Goal: Browse casually

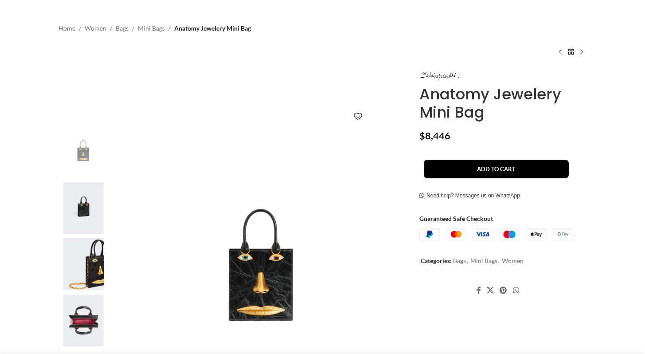
scroll to position [53, 0]
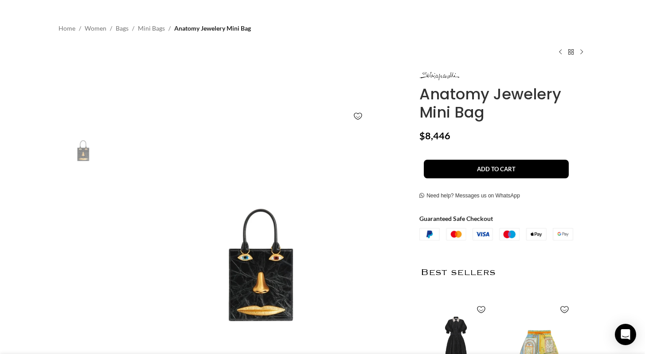
click at [85, 213] on img "2 / 4" at bounding box center [83, 208] width 54 height 52
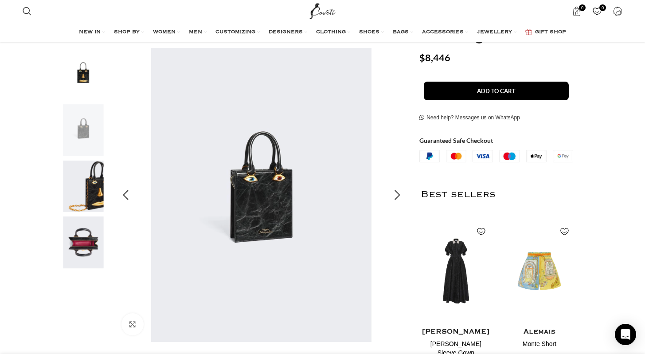
scroll to position [135, 0]
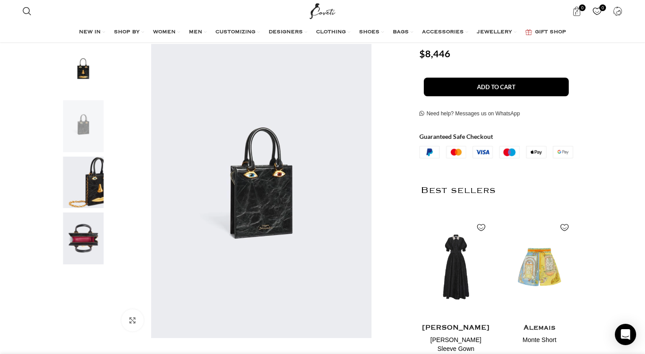
click at [78, 234] on img "4 / 4" at bounding box center [83, 238] width 54 height 52
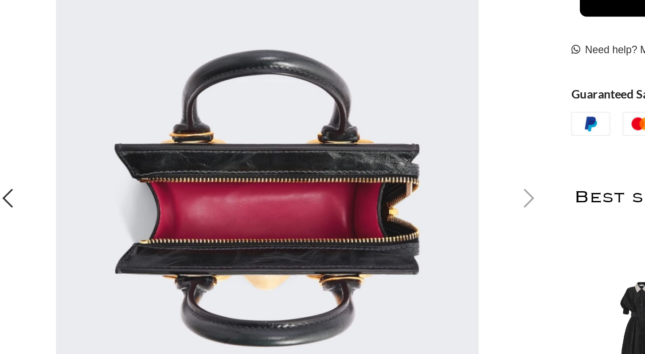
scroll to position [0, 0]
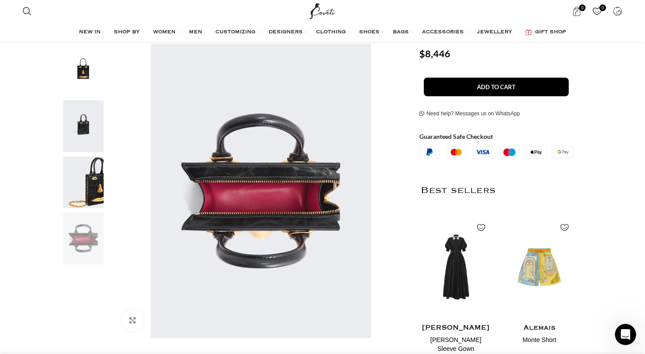
click at [68, 116] on img "2 / 4" at bounding box center [83, 126] width 54 height 52
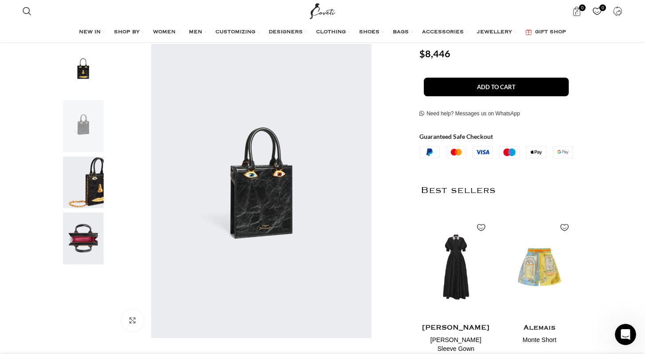
click at [95, 70] on img "1 / 4" at bounding box center [83, 70] width 54 height 52
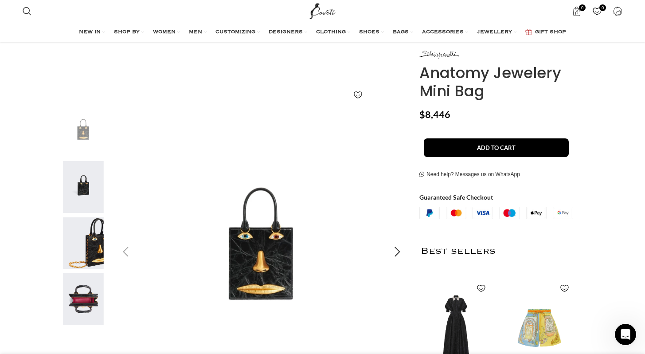
scroll to position [91, 0]
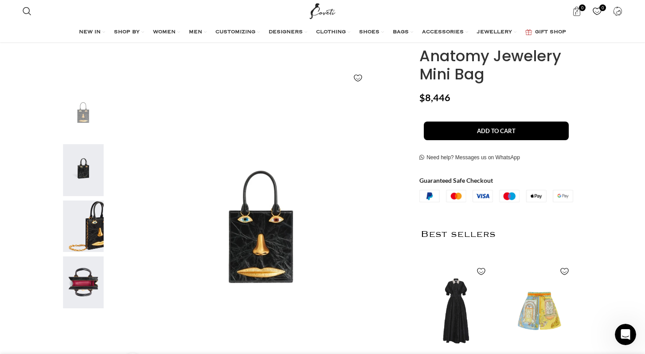
click at [86, 234] on img "3 / 4" at bounding box center [83, 226] width 54 height 52
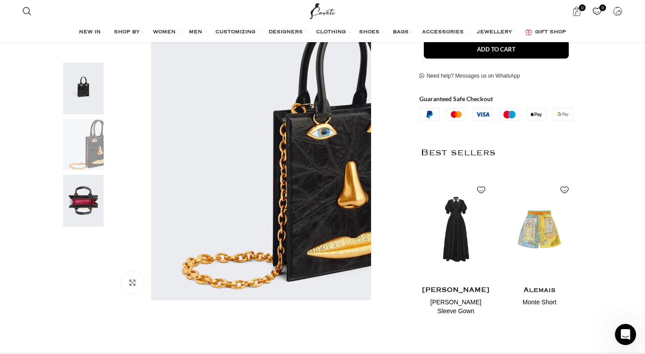
scroll to position [0, 373]
